Goal: Information Seeking & Learning: Find specific fact

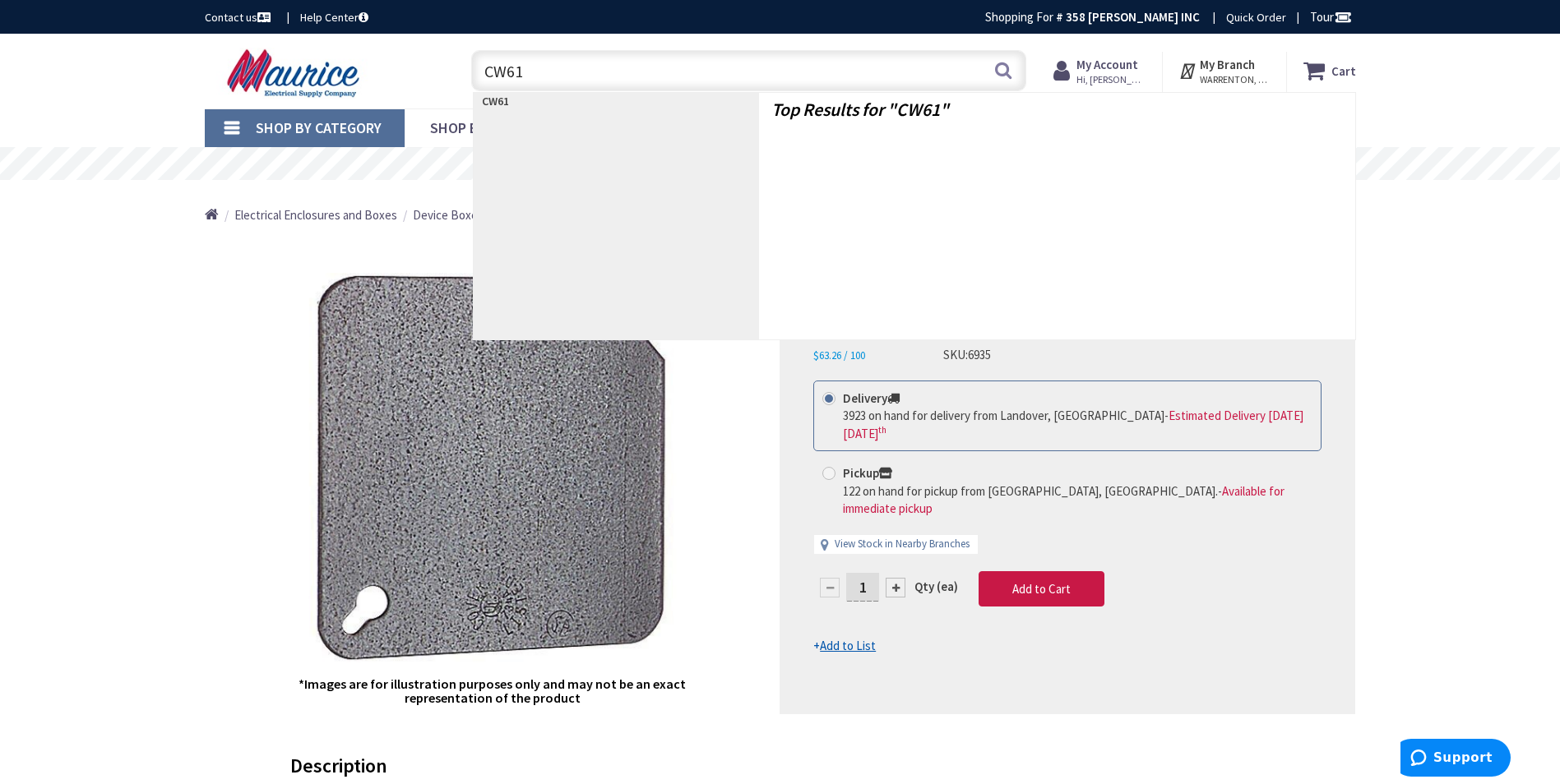
type input "CW612"
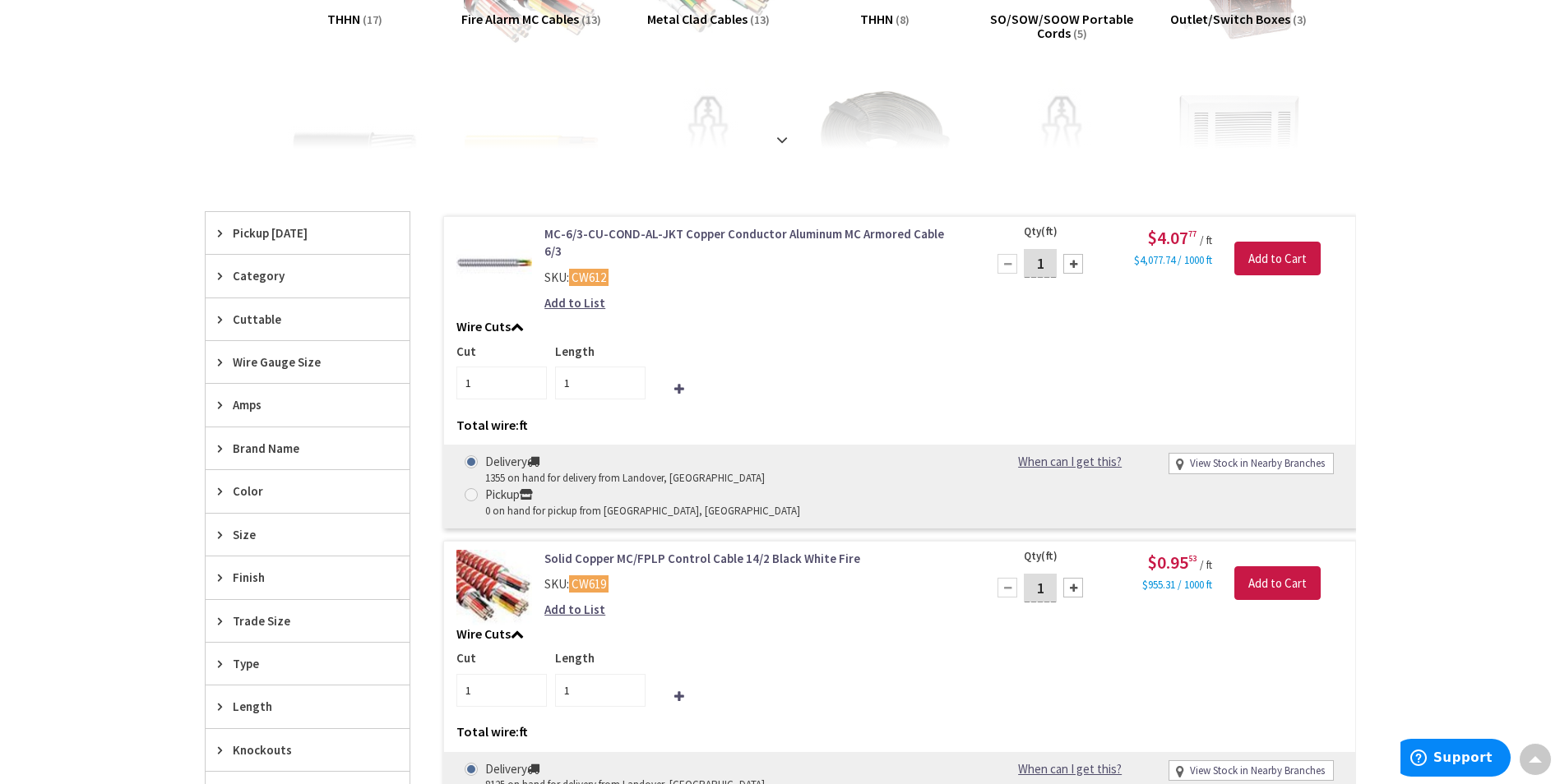
scroll to position [329, 0]
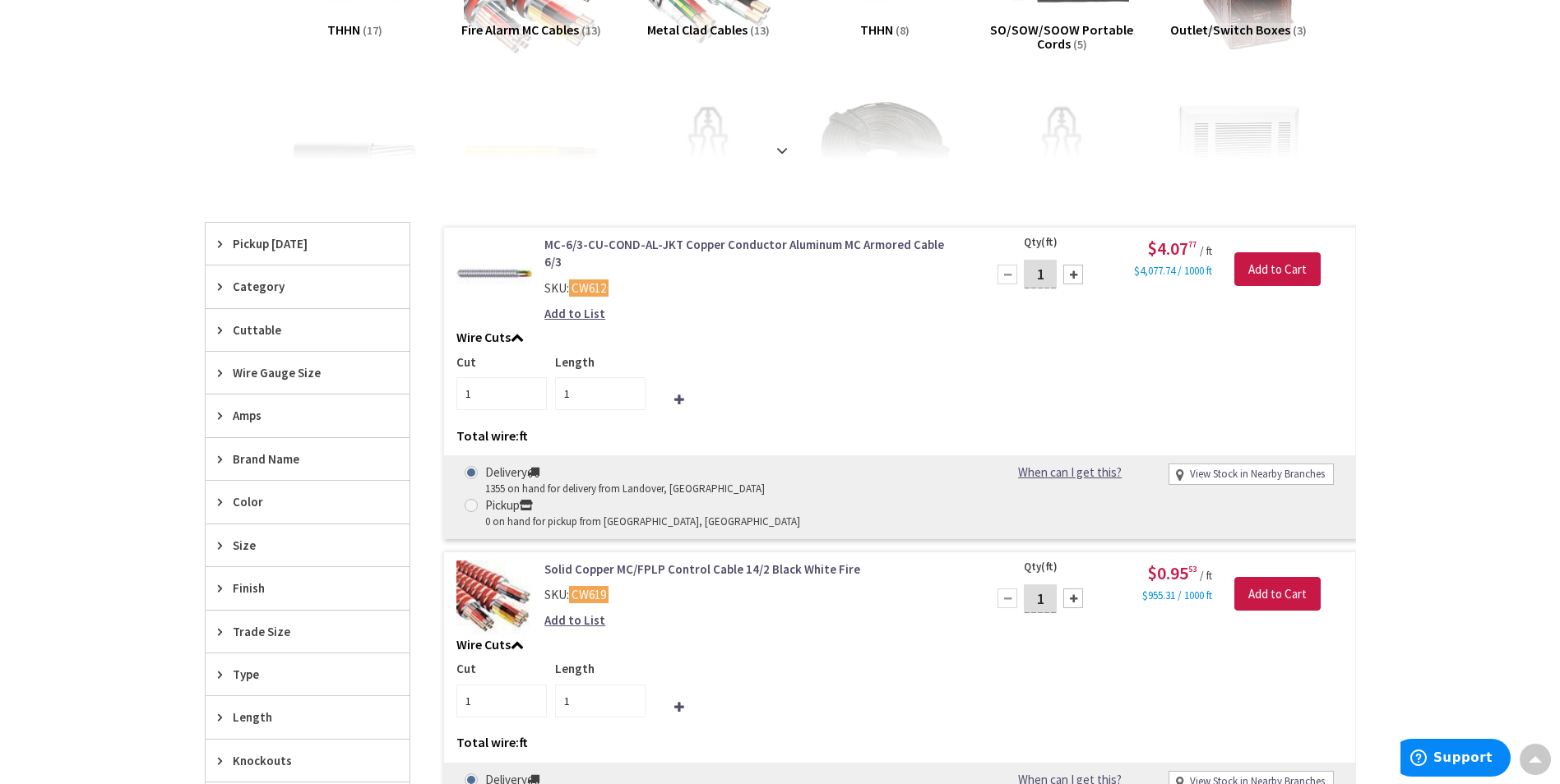
click at [711, 243] on link "MC-6/3-CU-COND-AL-JKT Copper Conductor Aluminum MC Armored Cable 6/3" at bounding box center [753, 253] width 419 height 36
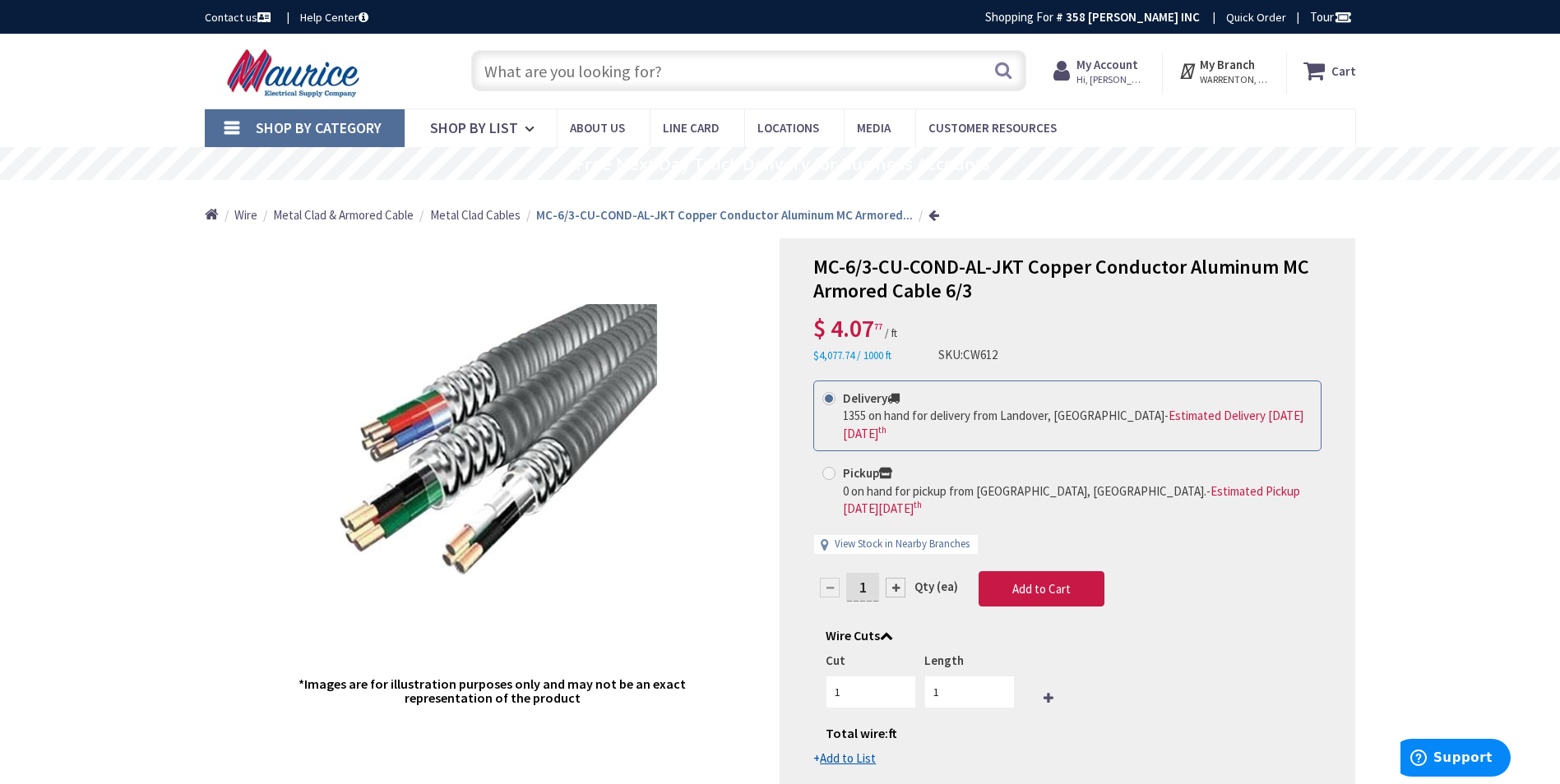
click at [471, 72] on div "Search" at bounding box center [744, 69] width 563 height 52
click at [497, 69] on input "text" at bounding box center [748, 70] width 555 height 41
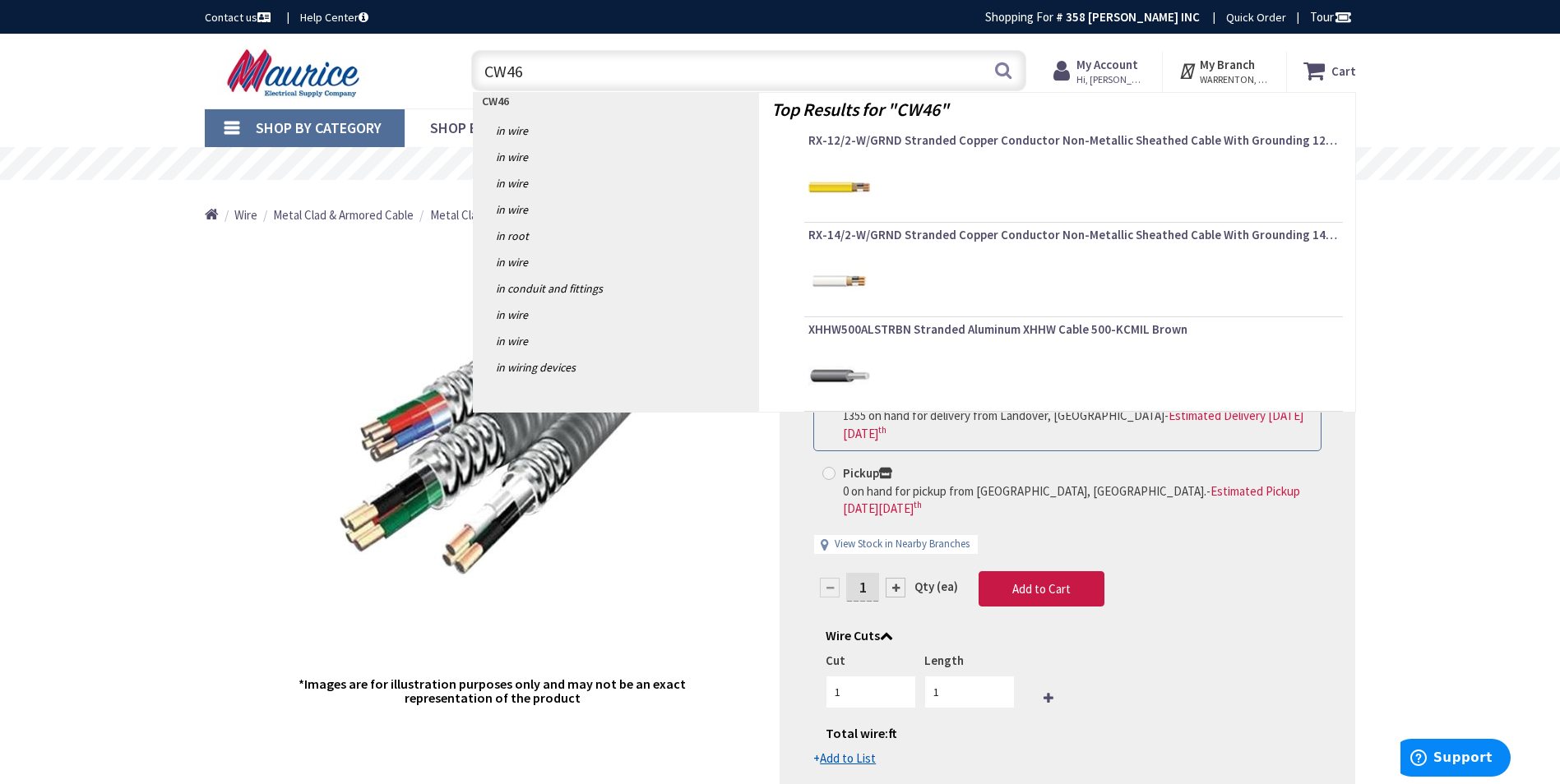
type input "CW463"
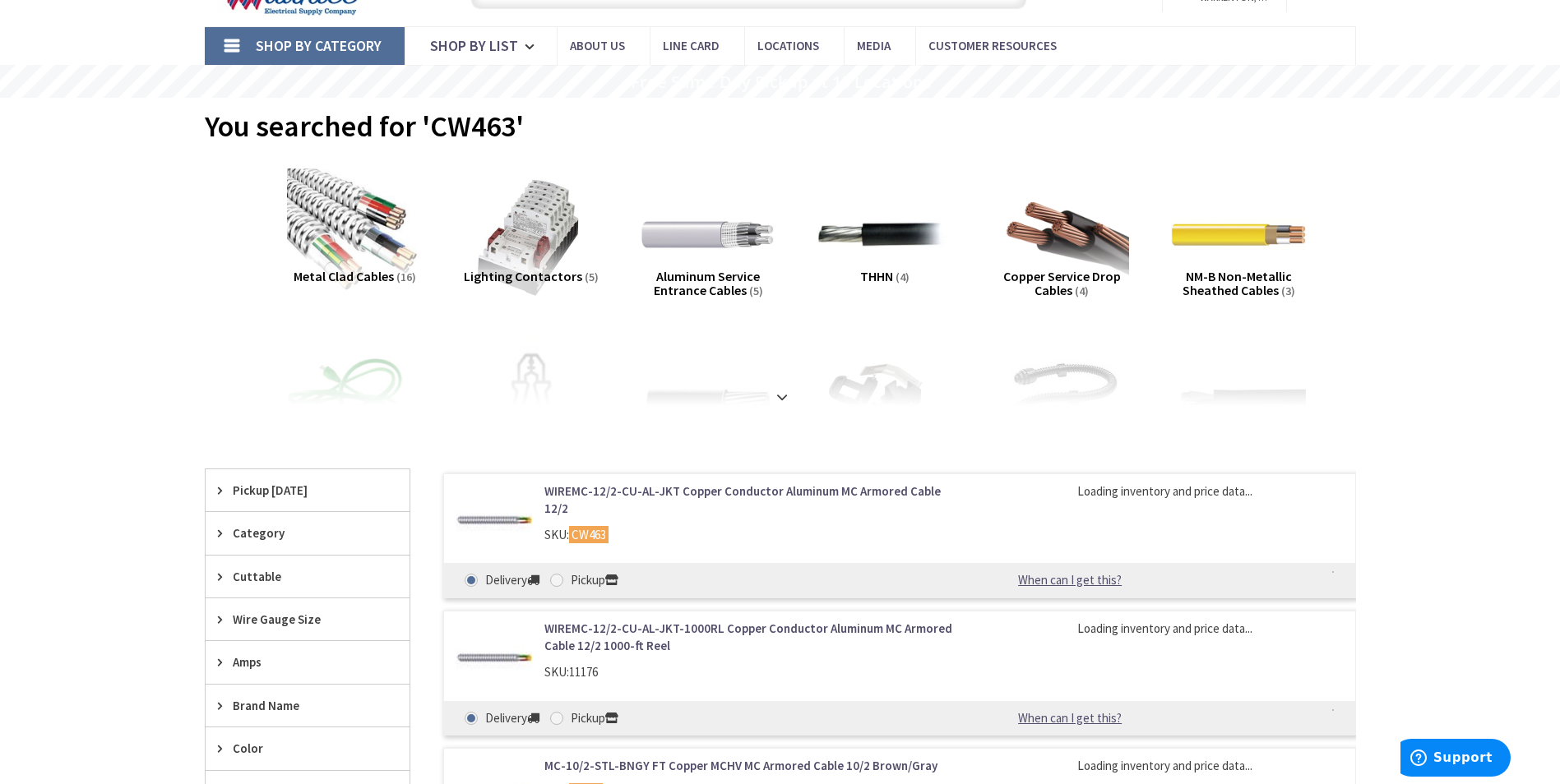
click at [694, 489] on link "WIREMC-12/2-CU-AL-JKT Copper Conductor Aluminum MC Armored Cable 12/2" at bounding box center [753, 500] width 419 height 36
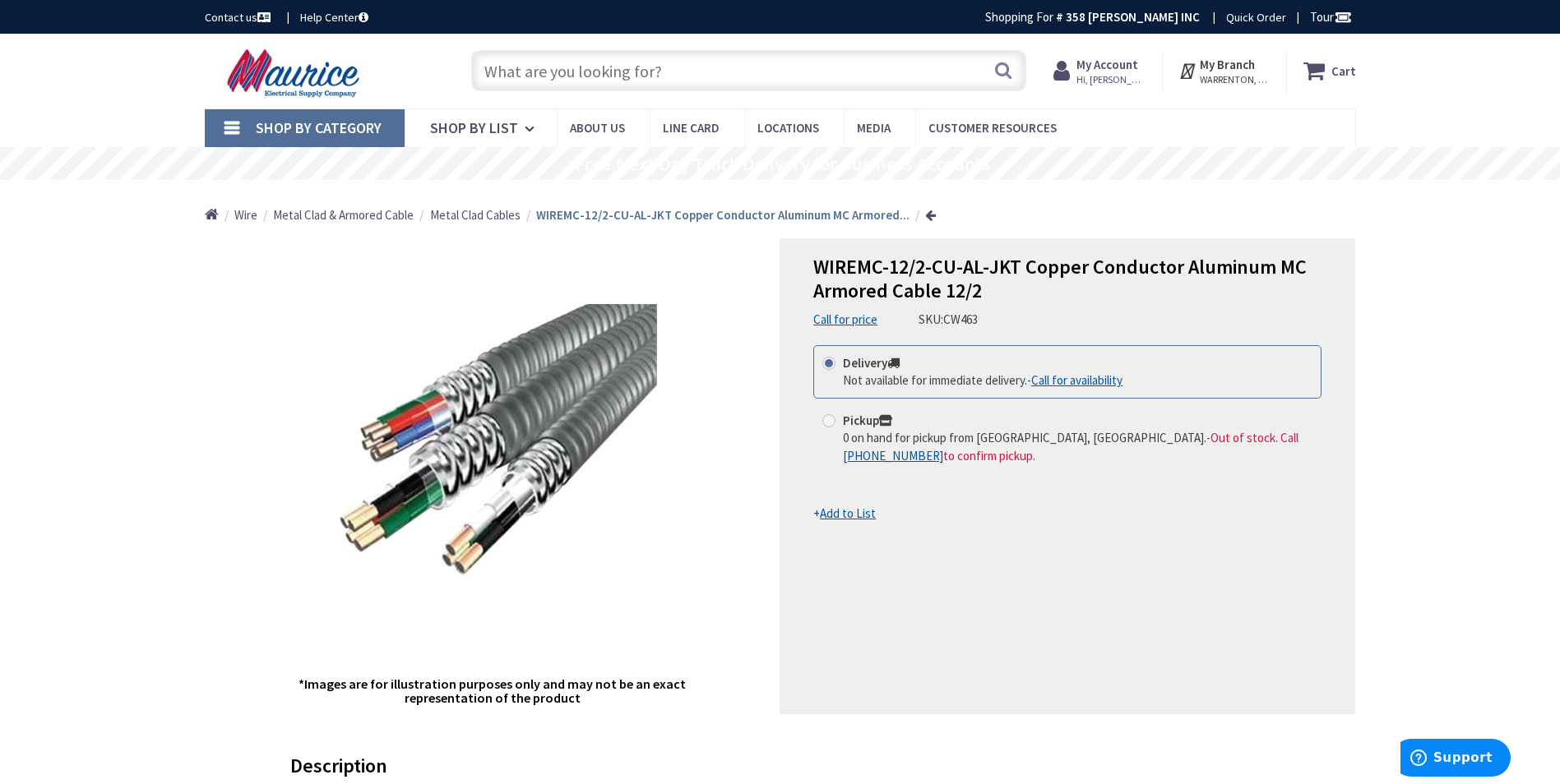
click at [726, 66] on input "text" at bounding box center [748, 70] width 555 height 41
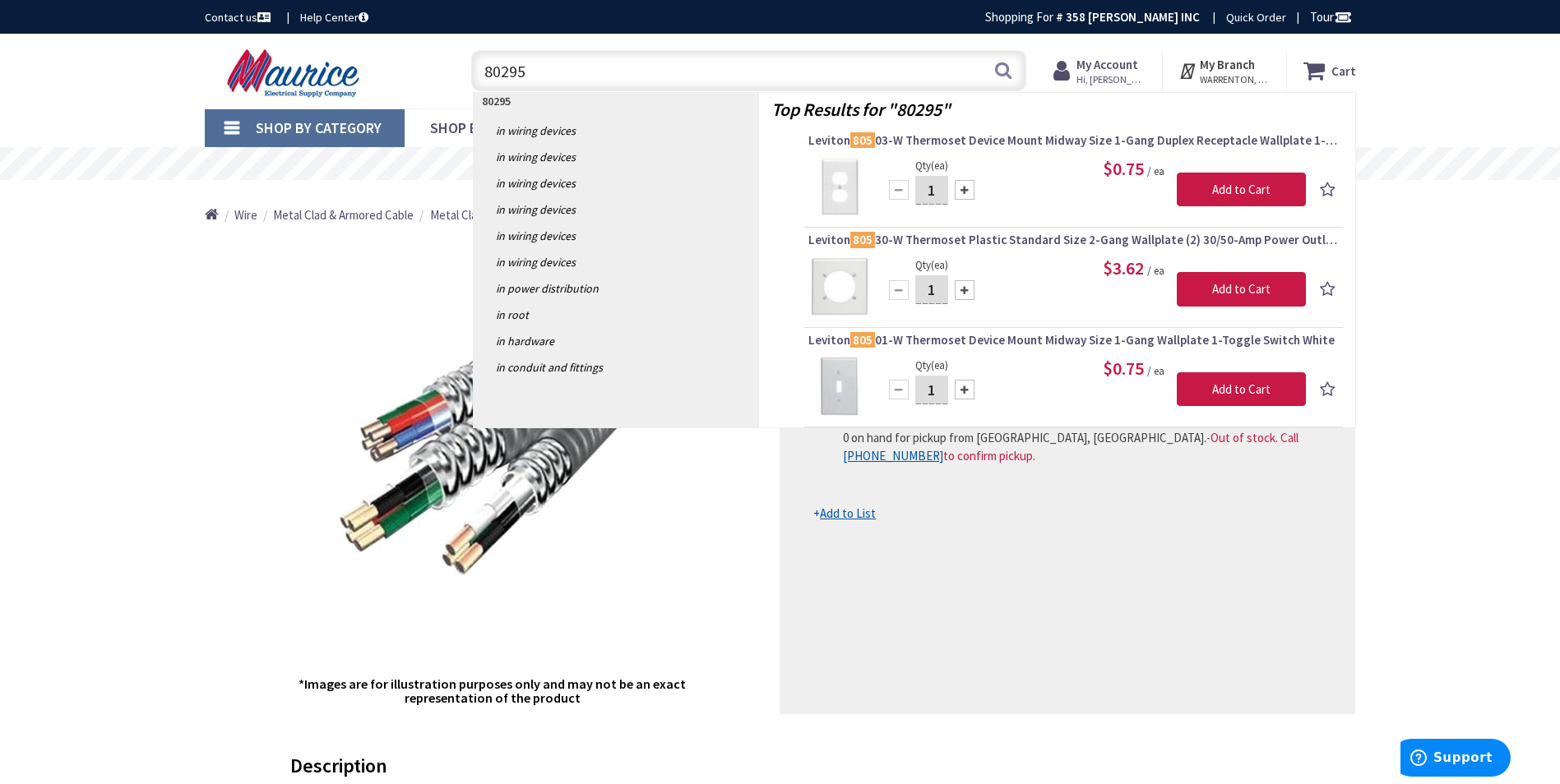
type input "802953"
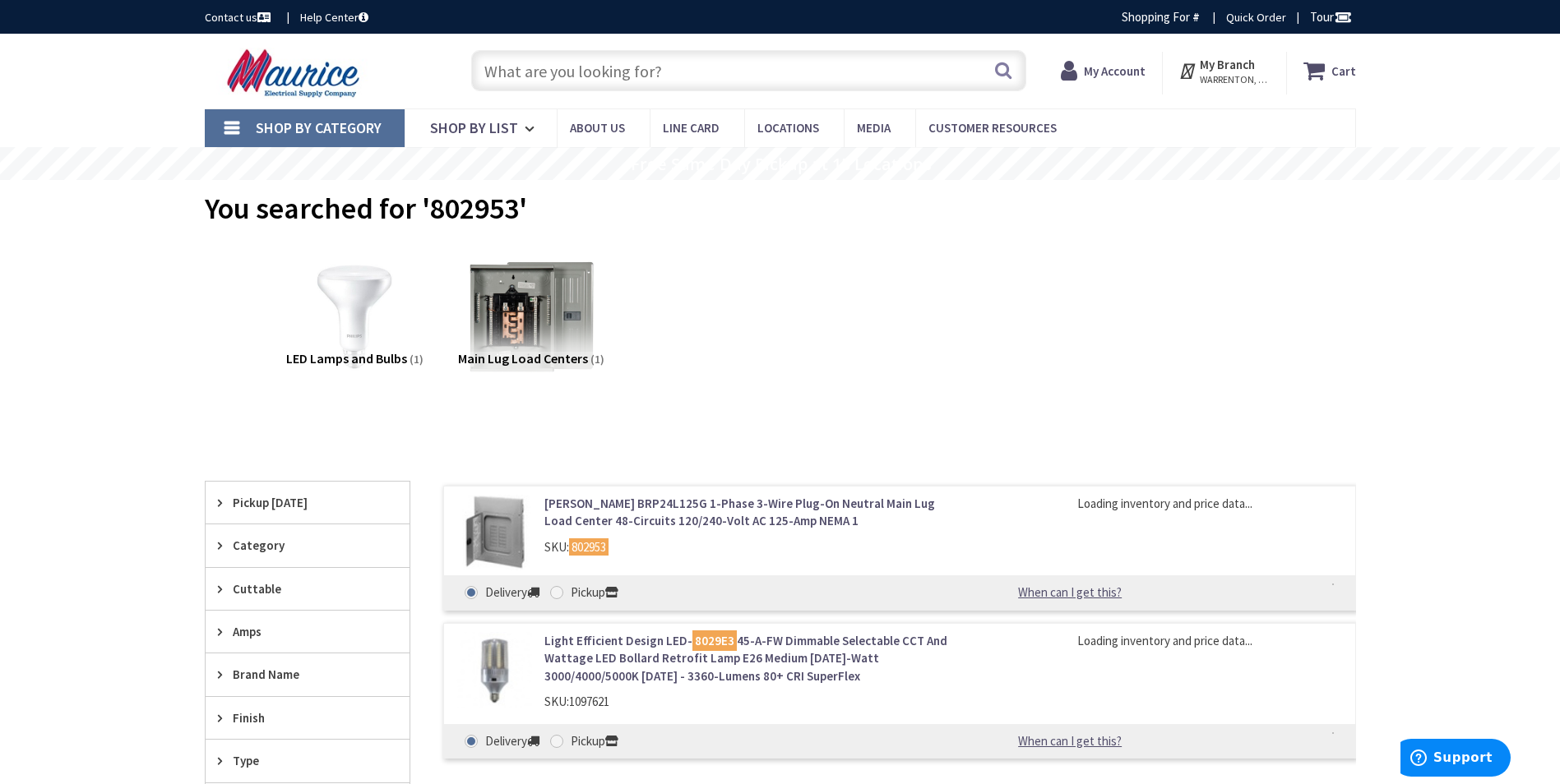
click at [709, 520] on link "Eaton BRP24L125G 1-Phase 3-Wire Plug-On Neutral Main Lug Load Center 48-Circuit…" at bounding box center [753, 512] width 419 height 36
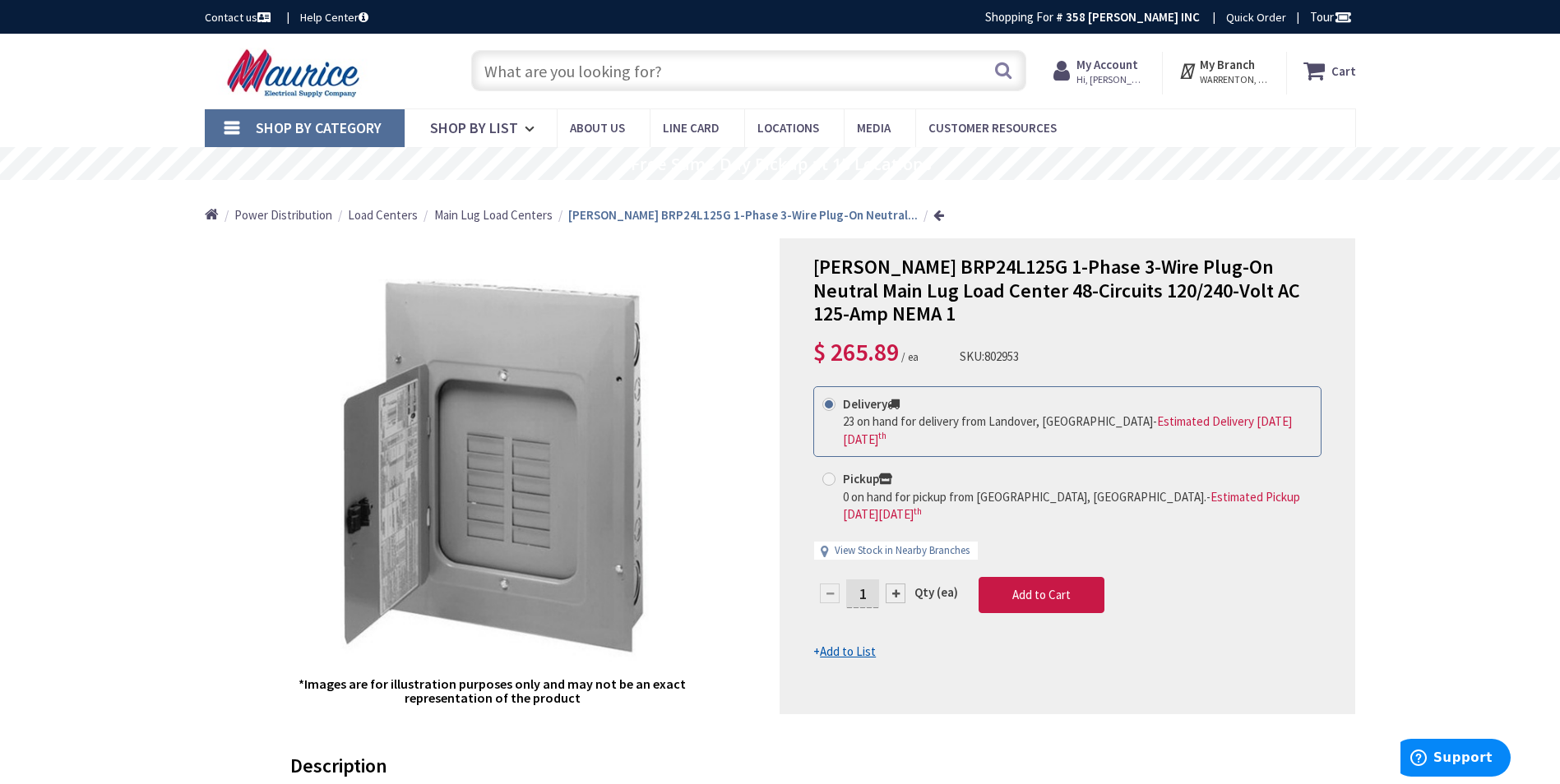
click at [779, 64] on input "text" at bounding box center [748, 70] width 555 height 41
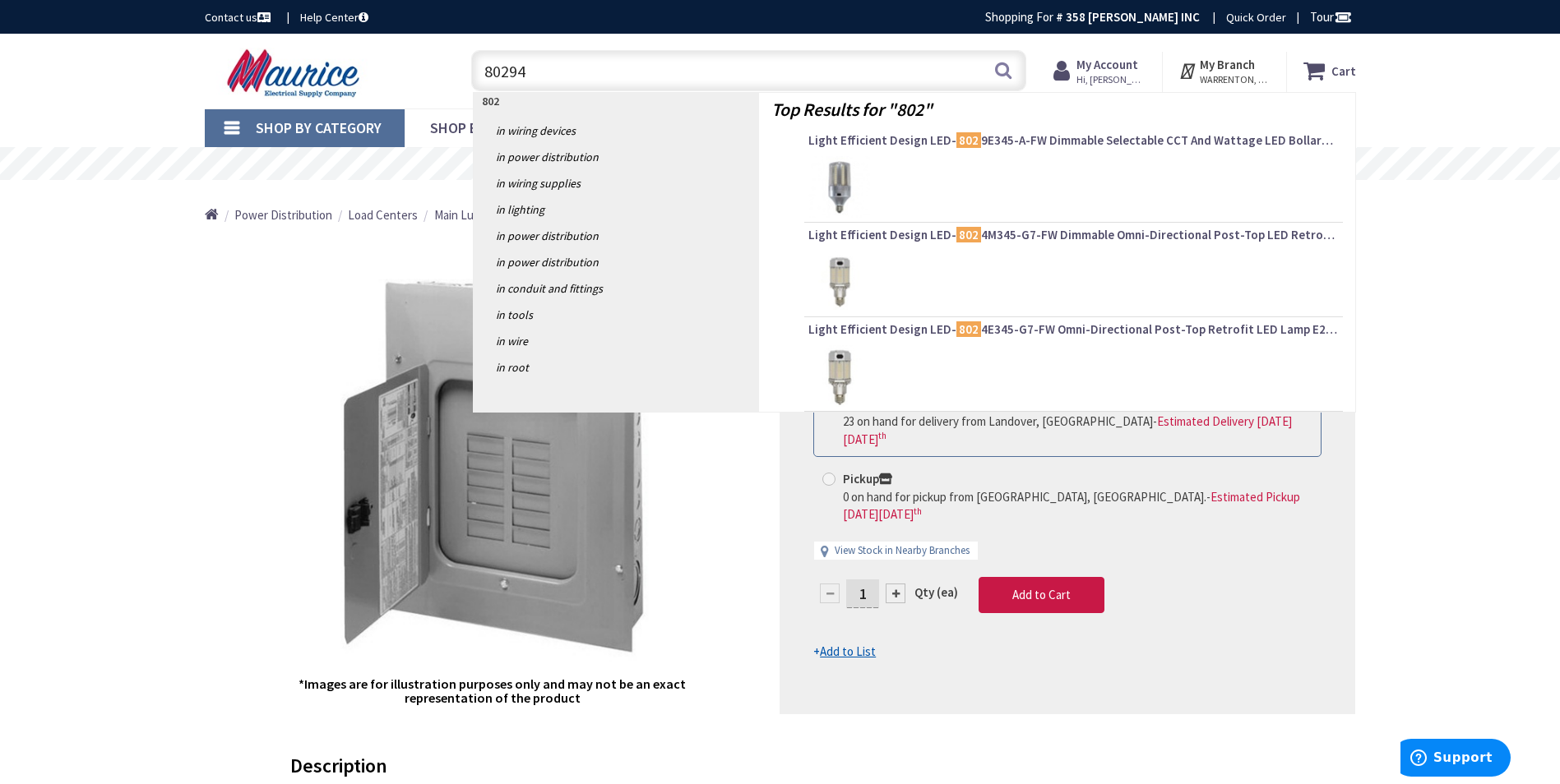
type input "802949"
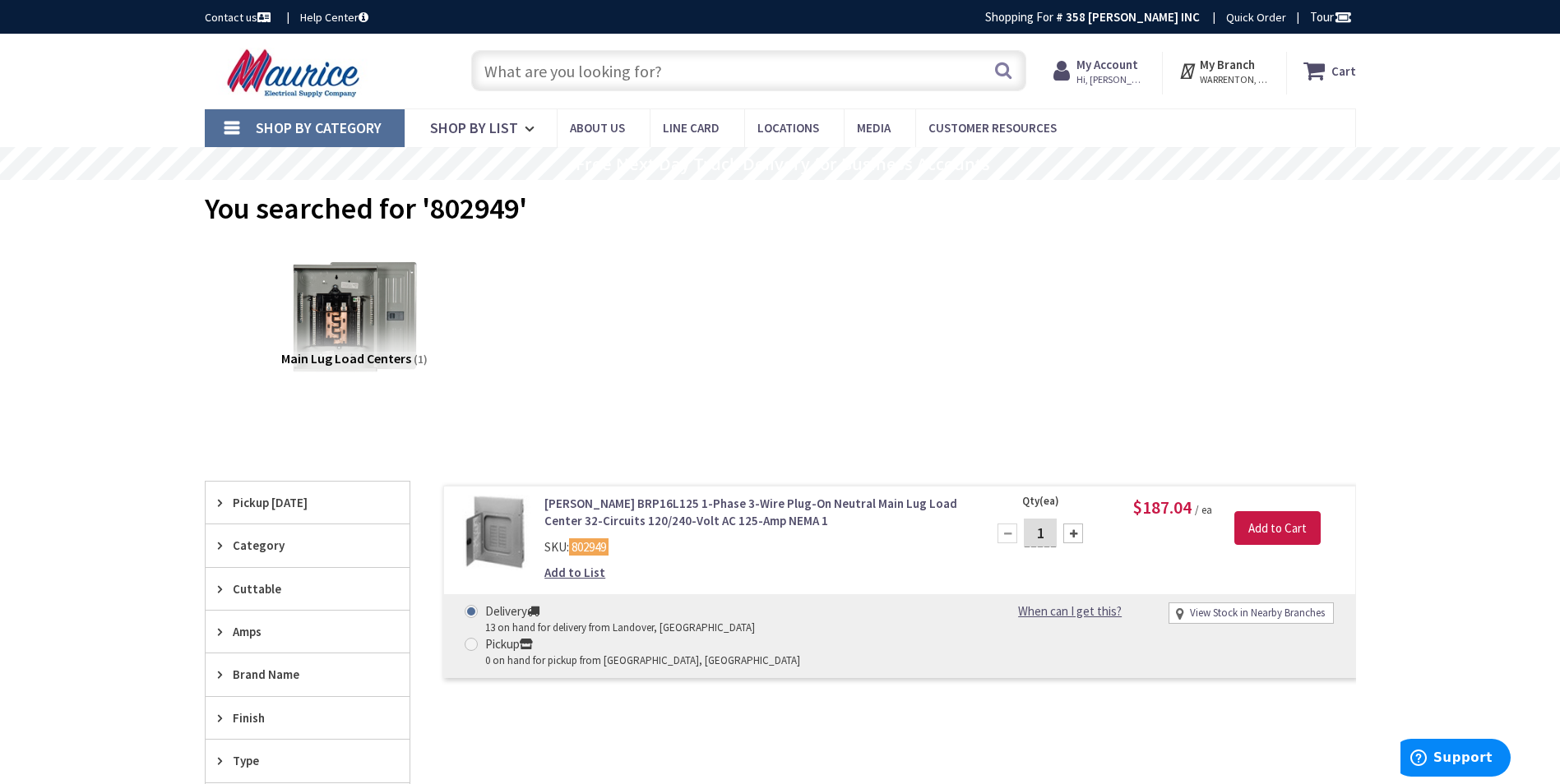
click at [693, 512] on link "[PERSON_NAME] BRP16L125 1-Phase 3-Wire Plug-On Neutral Main Lug Load Center 32-…" at bounding box center [753, 512] width 419 height 36
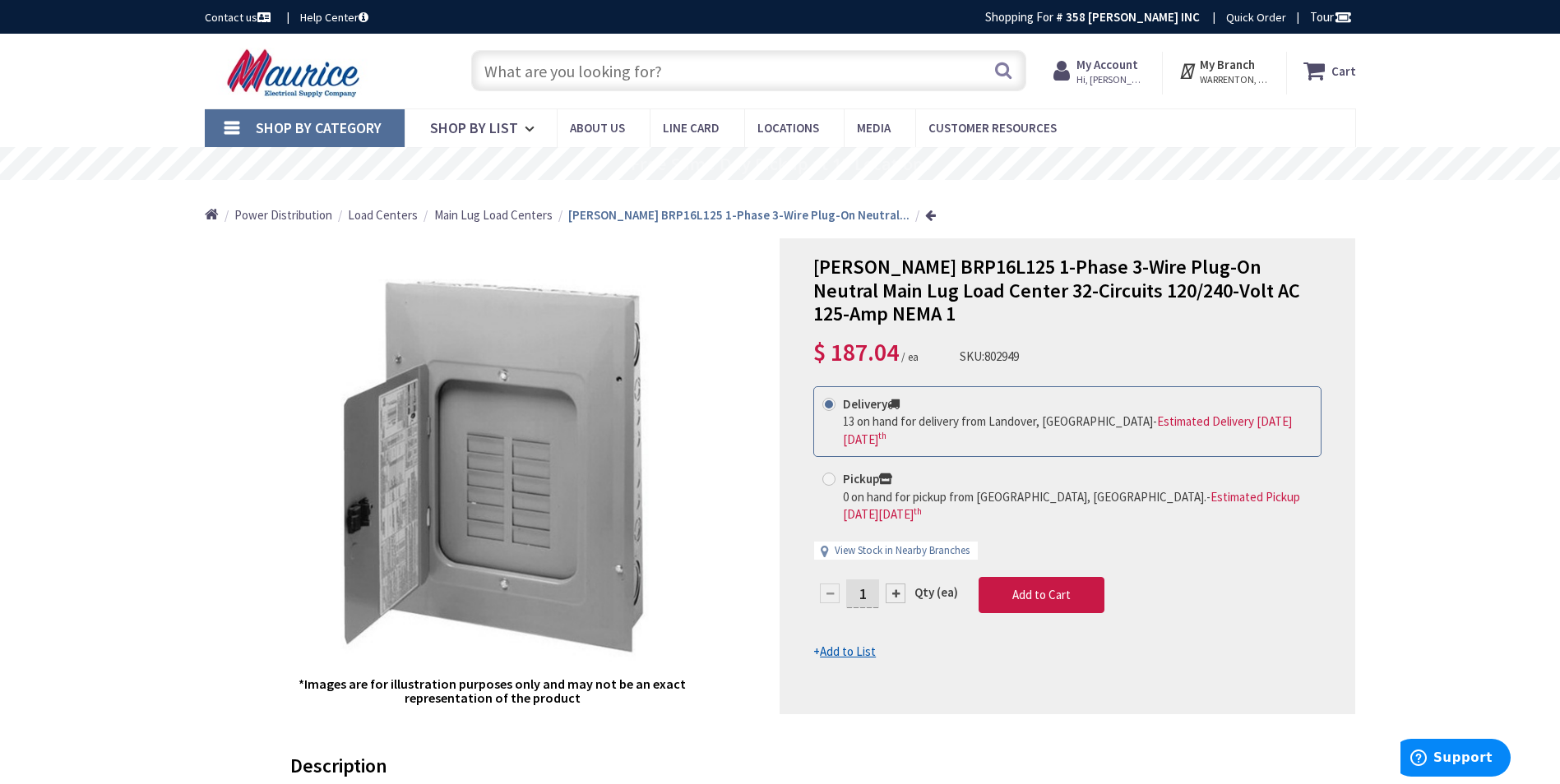
click at [795, 61] on input "text" at bounding box center [748, 70] width 555 height 41
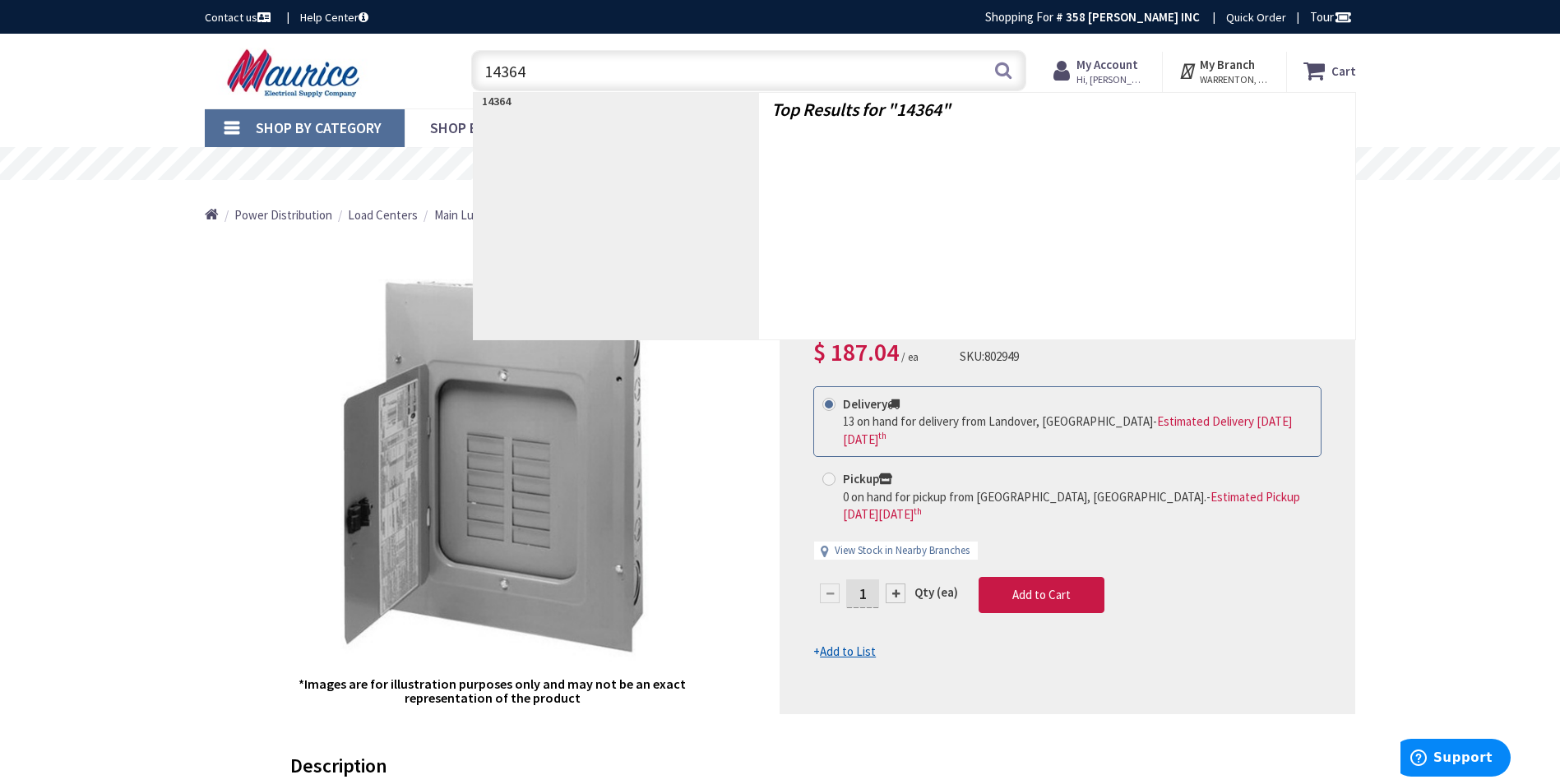
type input "143645"
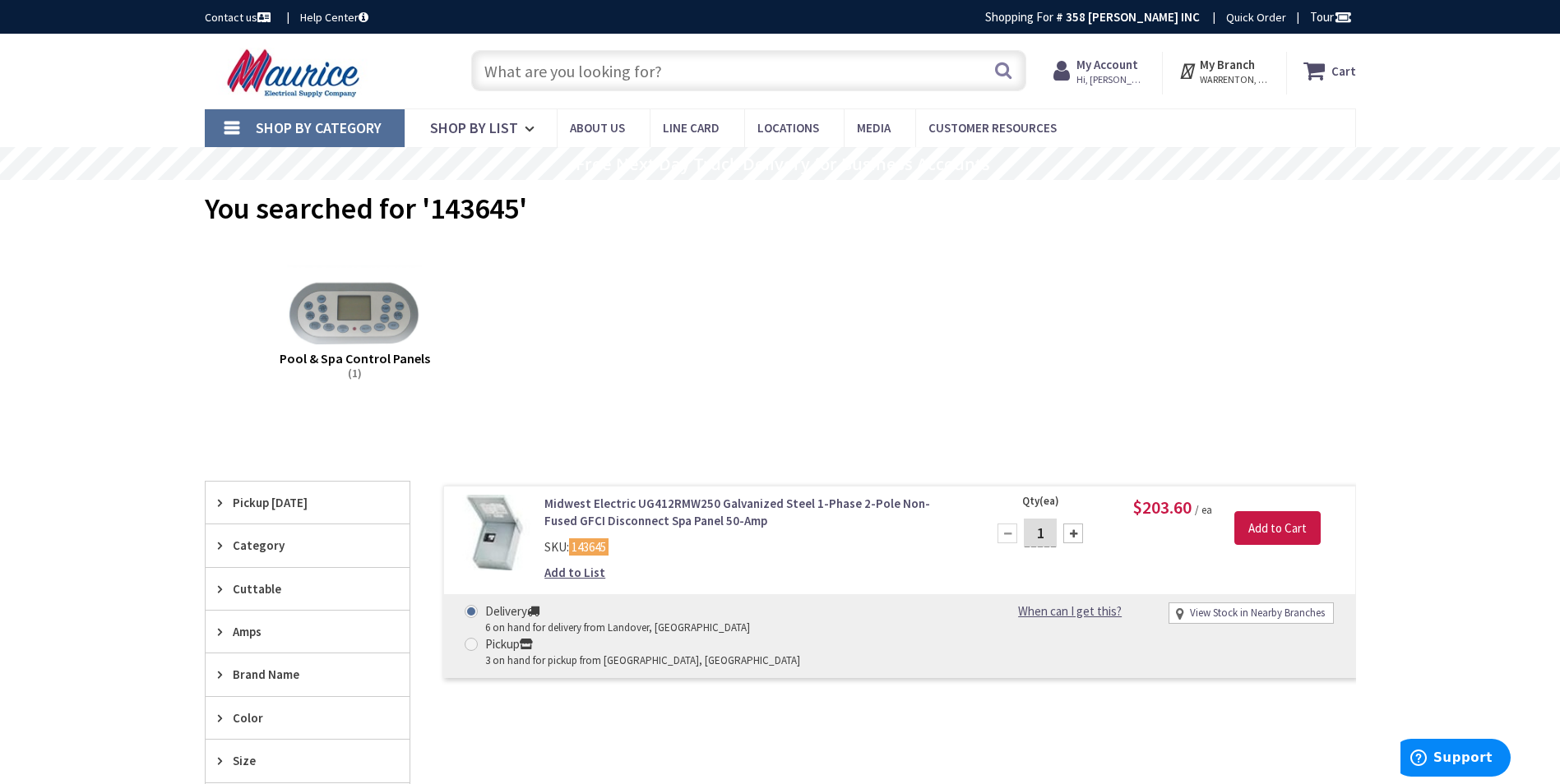
click at [675, 502] on link "Midwest Electric UG412RMW250 Galvanized Steel 1-Phase 2-Pole Non-Fused GFCI Dis…" at bounding box center [753, 512] width 419 height 36
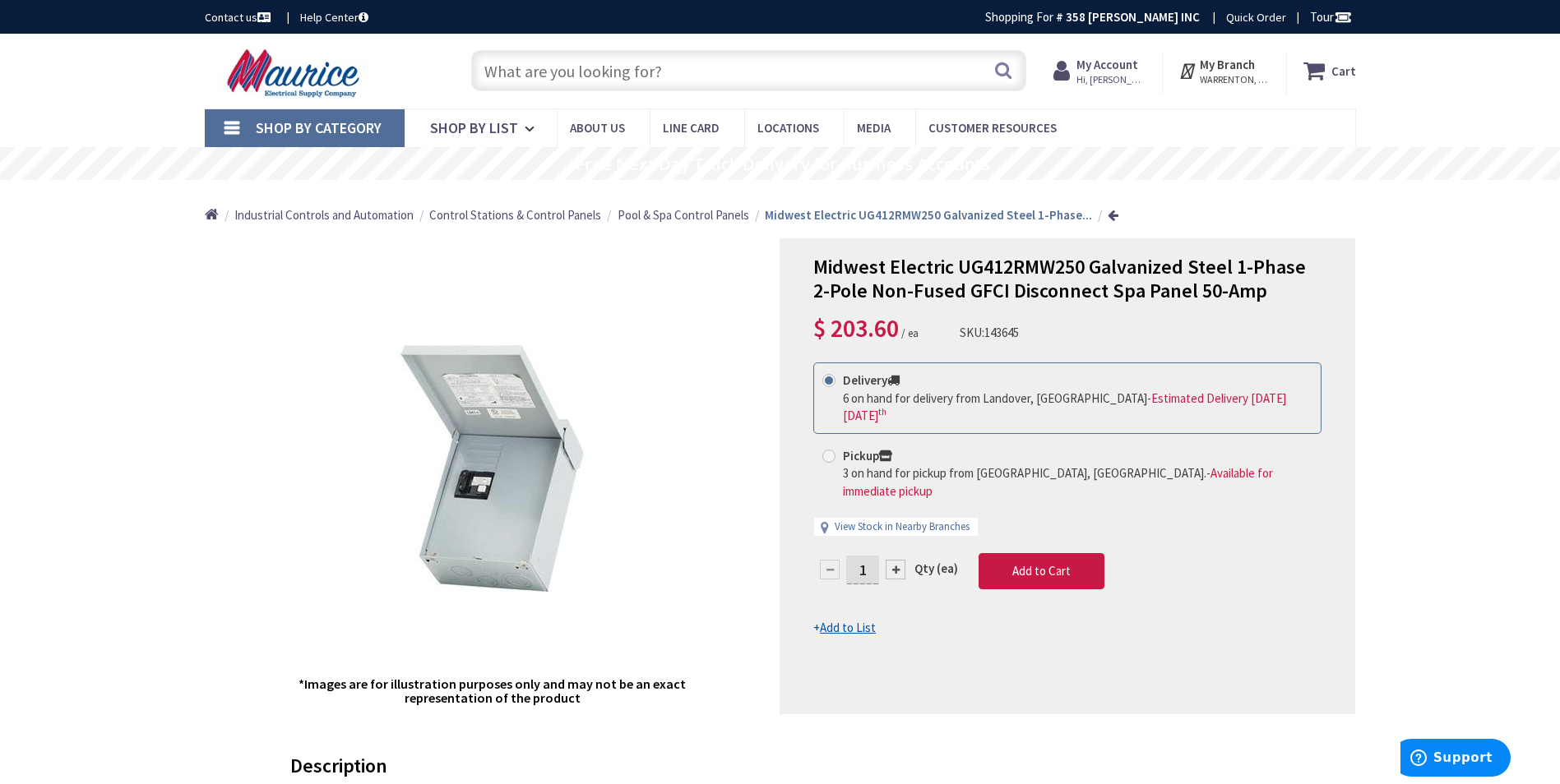
click at [760, 81] on input "text" at bounding box center [748, 70] width 555 height 41
click at [763, 72] on input "text" at bounding box center [748, 70] width 555 height 41
click at [566, 70] on input "text" at bounding box center [748, 70] width 555 height 41
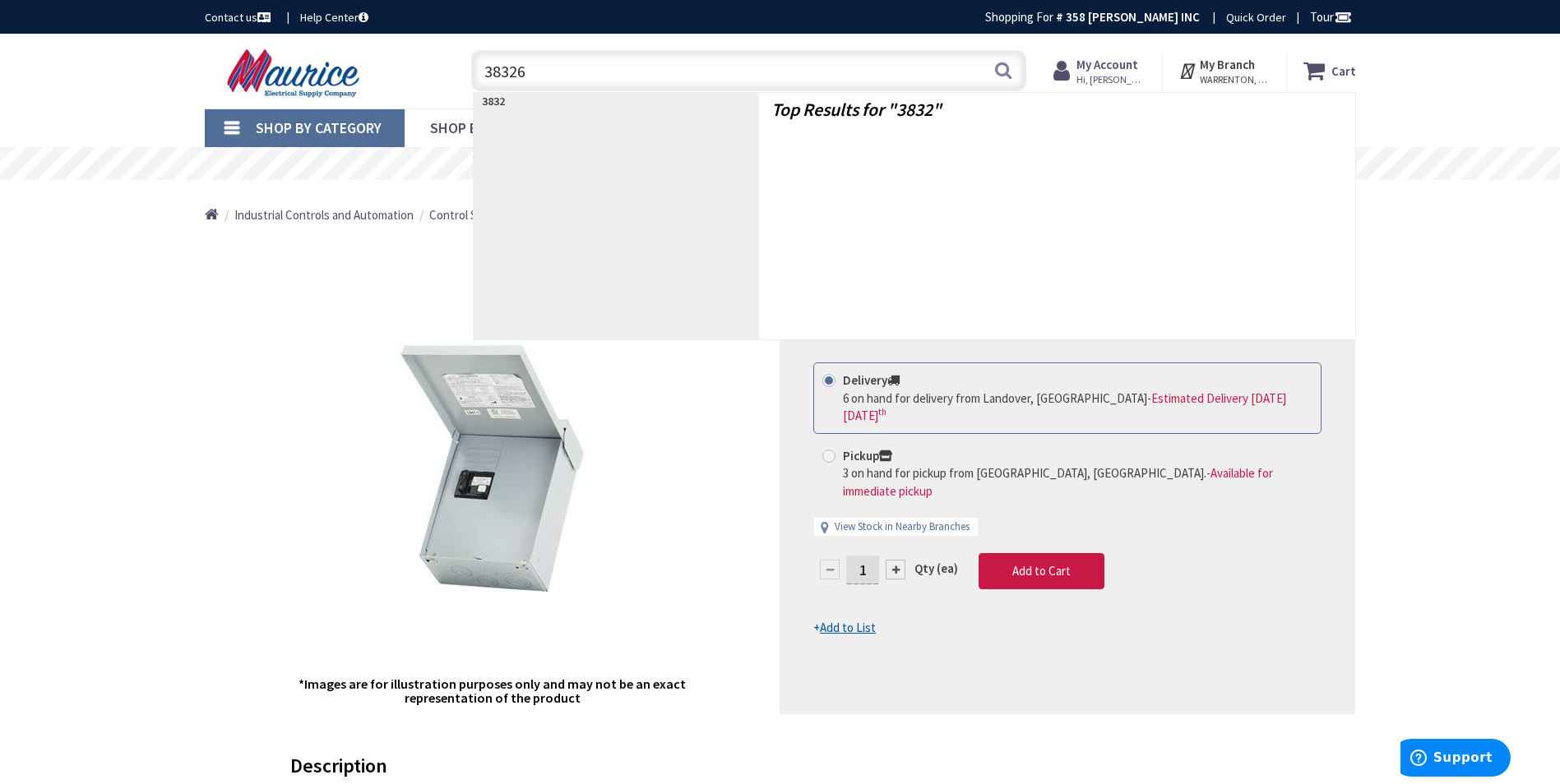
type input "383265"
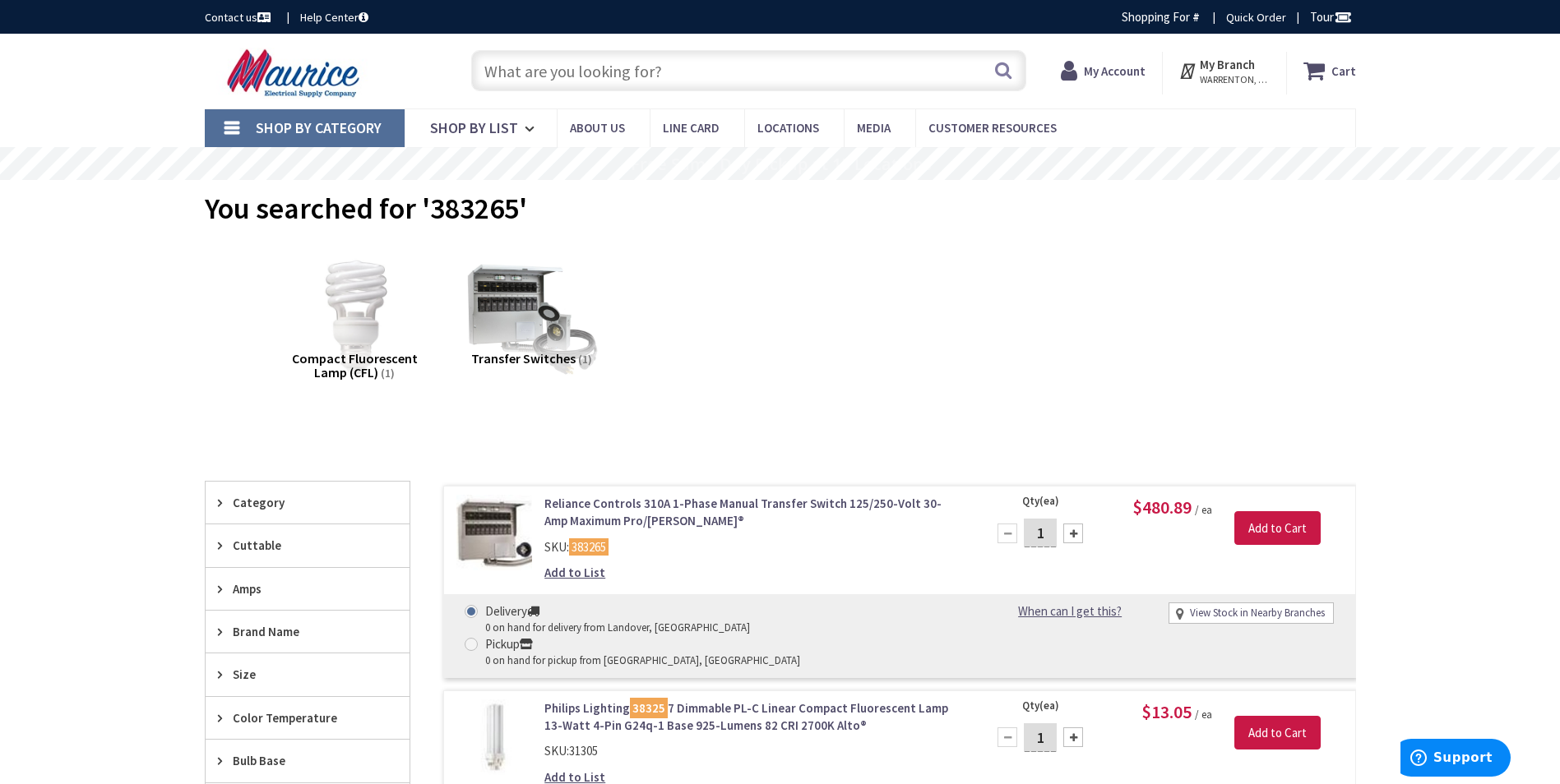
click at [660, 500] on link "Reliance Controls 310A 1-Phase Manual Transfer Switch 125/250-Volt 30-Amp Maxim…" at bounding box center [753, 512] width 419 height 36
